Goal: Task Accomplishment & Management: Use online tool/utility

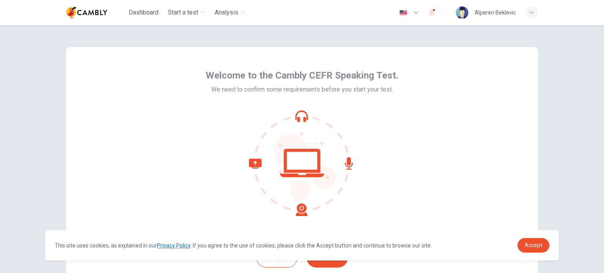
click at [470, 71] on div "Welcome to the Cambly CEFR Speaking Test. We need to confirm some requirements …" at bounding box center [302, 141] width 472 height 189
click at [534, 245] on span "Accept" at bounding box center [534, 245] width 18 height 6
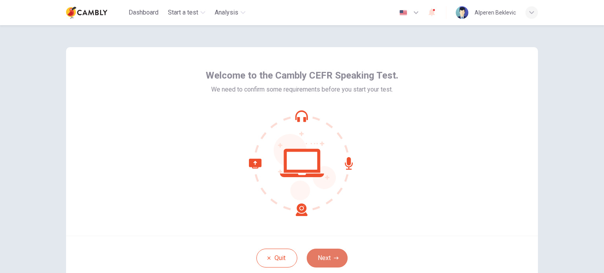
click at [325, 263] on button "Next" at bounding box center [327, 258] width 41 height 19
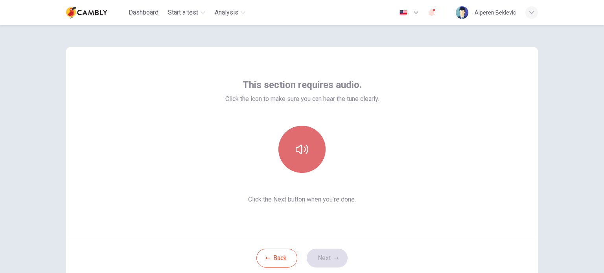
click at [284, 137] on button "button" at bounding box center [302, 149] width 47 height 47
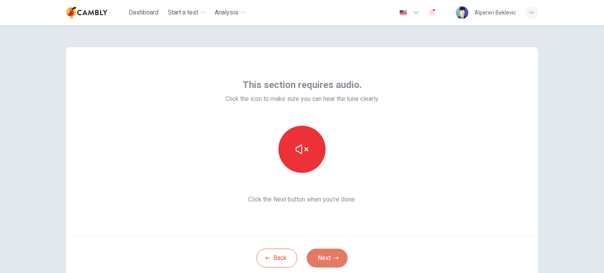
click at [321, 258] on button "Next" at bounding box center [327, 258] width 41 height 19
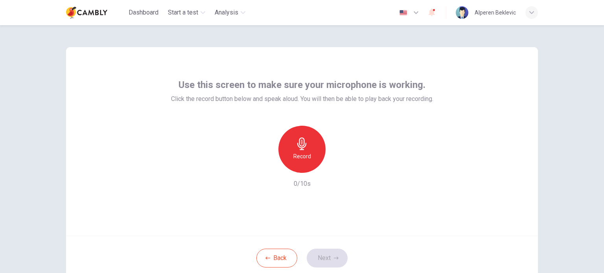
click at [301, 151] on div "Record" at bounding box center [302, 149] width 47 height 47
click at [299, 157] on h6 "Stop" at bounding box center [302, 156] width 12 height 9
click at [336, 171] on div "button" at bounding box center [338, 167] width 13 height 13
click at [321, 253] on button "Next" at bounding box center [327, 258] width 41 height 19
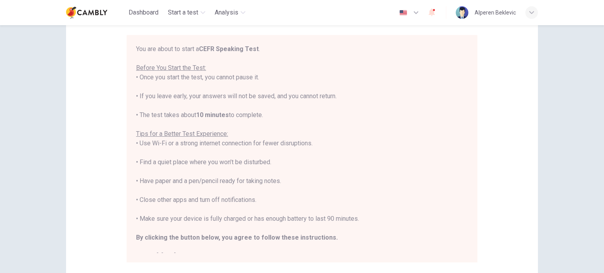
scroll to position [66, 0]
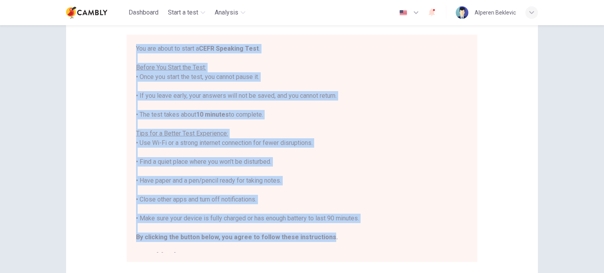
drag, startPoint x: 323, startPoint y: 235, endPoint x: 133, endPoint y: 47, distance: 267.9
click at [133, 47] on div "You are about to start a CEFR Speaking Test . Before You Start the Test: • Once…" at bounding box center [302, 149] width 351 height 228
copy div "You are about to start a CEFR Speaking Test . Before You Start the Test: • Once…"
click at [386, 111] on div "You are about to start a CEFR Speaking Test . Before You Start the Test: • Once…" at bounding box center [302, 152] width 332 height 217
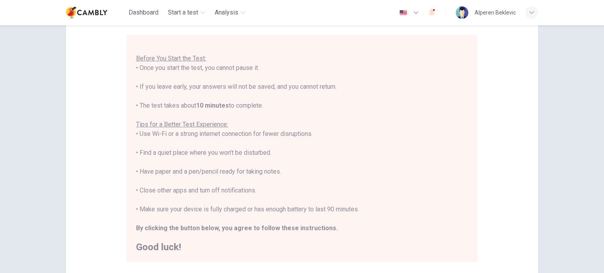
scroll to position [164, 0]
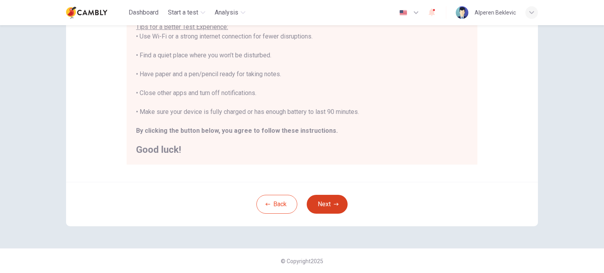
click at [329, 206] on button "Next" at bounding box center [327, 204] width 41 height 19
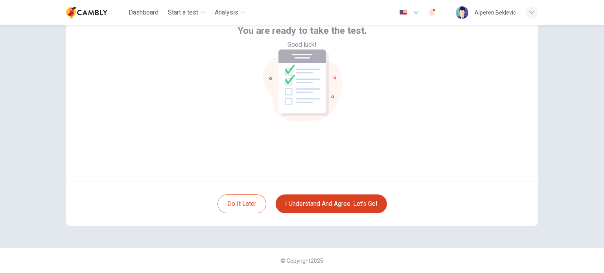
scroll to position [54, 0]
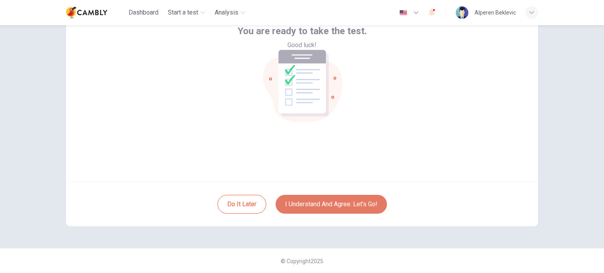
click at [329, 206] on button "I understand and agree. Let’s go!" at bounding box center [331, 204] width 111 height 19
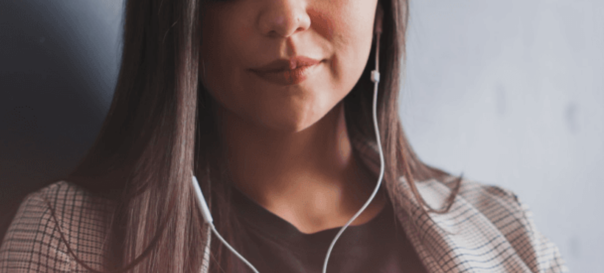
click at [22, 41] on button "Continue" at bounding box center [11, 56] width 22 height 30
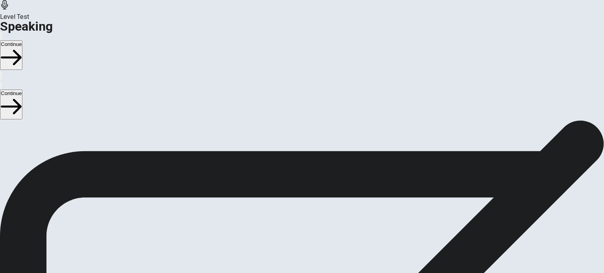
click at [22, 41] on button "Continue" at bounding box center [11, 56] width 22 height 30
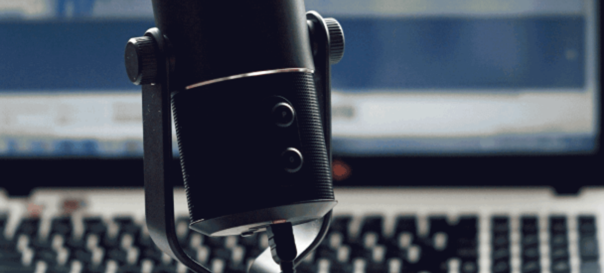
scroll to position [50, 0]
drag, startPoint x: 190, startPoint y: 213, endPoint x: 102, endPoint y: 168, distance: 98.9
click at [102, 154] on span "The Speaking Test will start now. There are 3 questions in this section. Import…" at bounding box center [144, 117] width 289 height 74
drag, startPoint x: 87, startPoint y: 139, endPoint x: 180, endPoint y: 203, distance: 113.3
click at [180, 154] on span "The Speaking Test will start now. There are 3 questions in this section. Import…" at bounding box center [144, 117] width 289 height 74
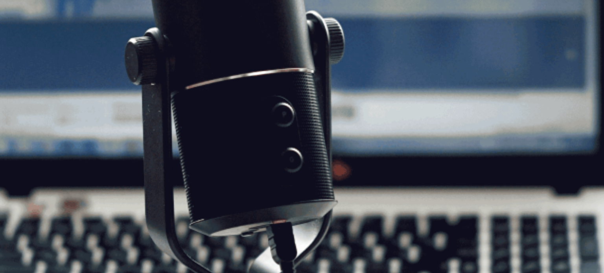
click at [22, 41] on button "Continue" at bounding box center [11, 56] width 22 height 30
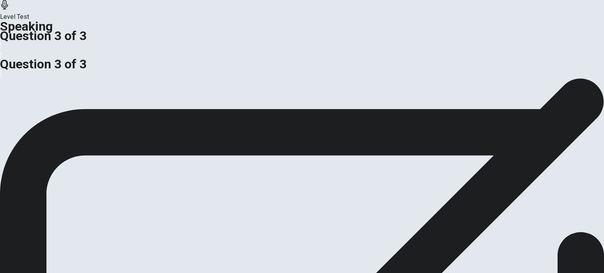
scroll to position [13, 0]
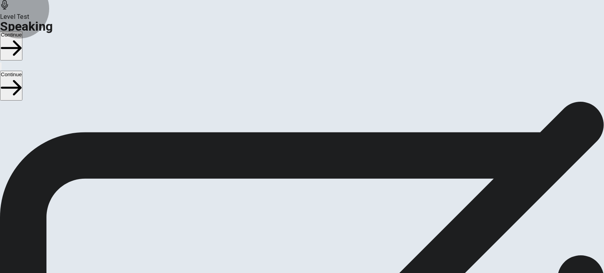
click at [22, 31] on button "Continue" at bounding box center [11, 46] width 22 height 30
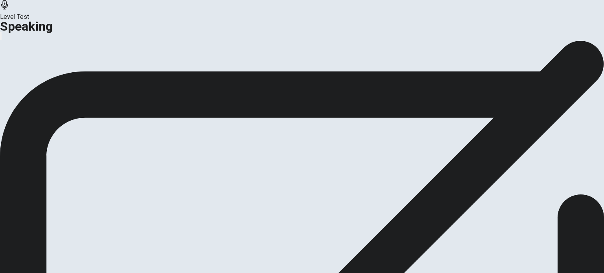
click at [63, 86] on button "Continue" at bounding box center [47, 80] width 32 height 11
